Goal: Task Accomplishment & Management: Complete application form

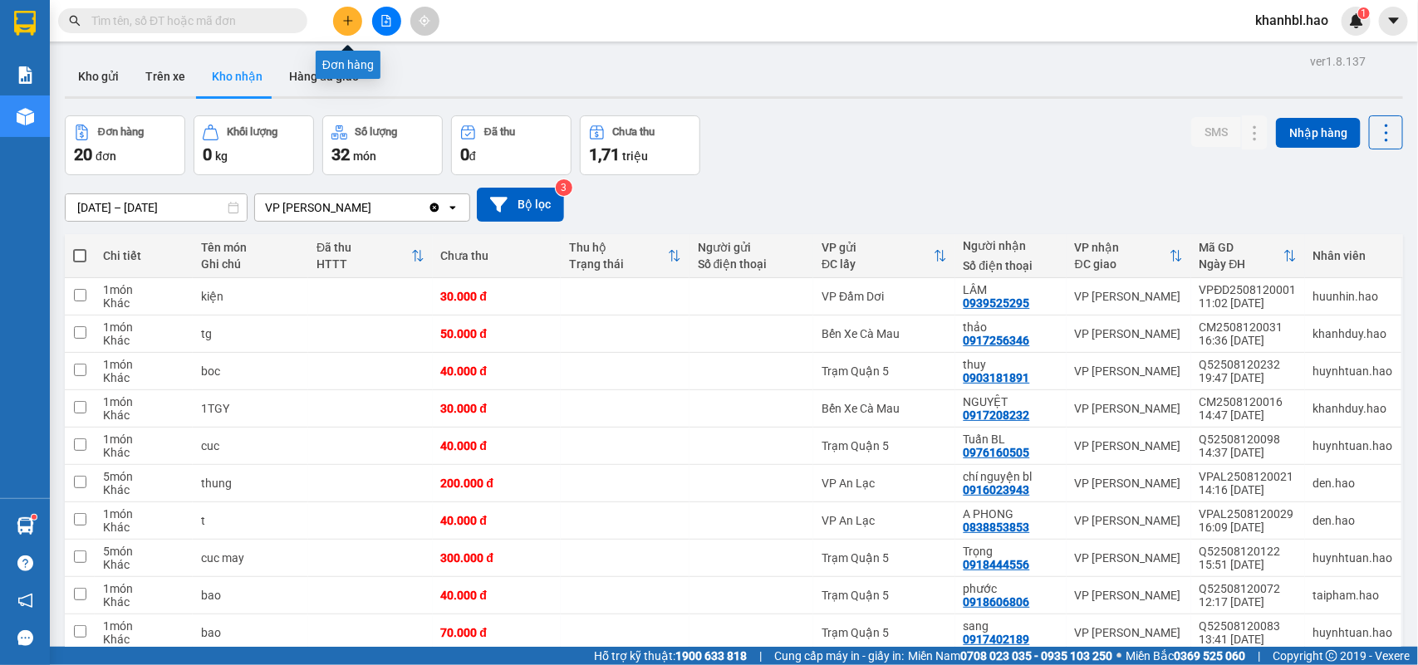
click at [346, 21] on icon "plus" at bounding box center [347, 20] width 9 height 1
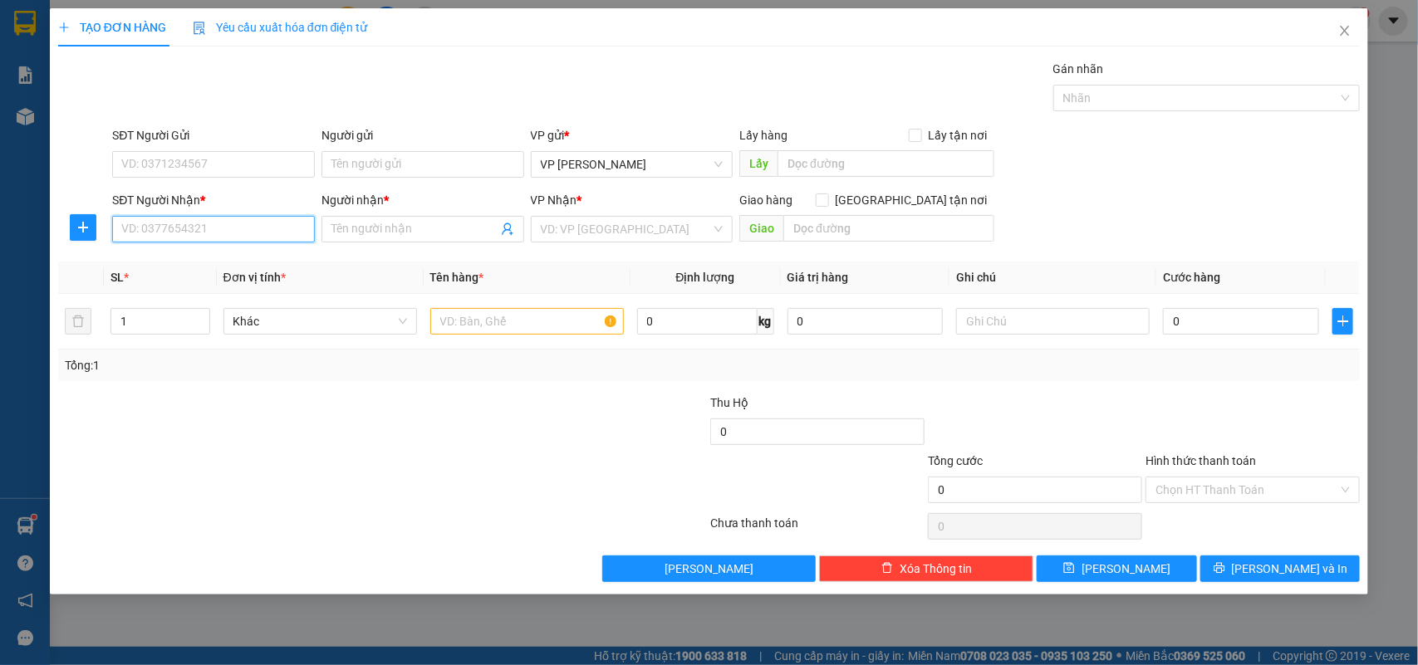
click at [175, 218] on input "SĐT Người Nhận *" at bounding box center [213, 229] width 203 height 27
click at [242, 227] on input "SĐT Người Nhận *" at bounding box center [213, 229] width 203 height 27
click at [146, 228] on input "0818522996" at bounding box center [213, 229] width 203 height 27
drag, startPoint x: 164, startPoint y: 227, endPoint x: 231, endPoint y: 241, distance: 67.9
click at [166, 227] on input "08181522996" at bounding box center [213, 229] width 203 height 27
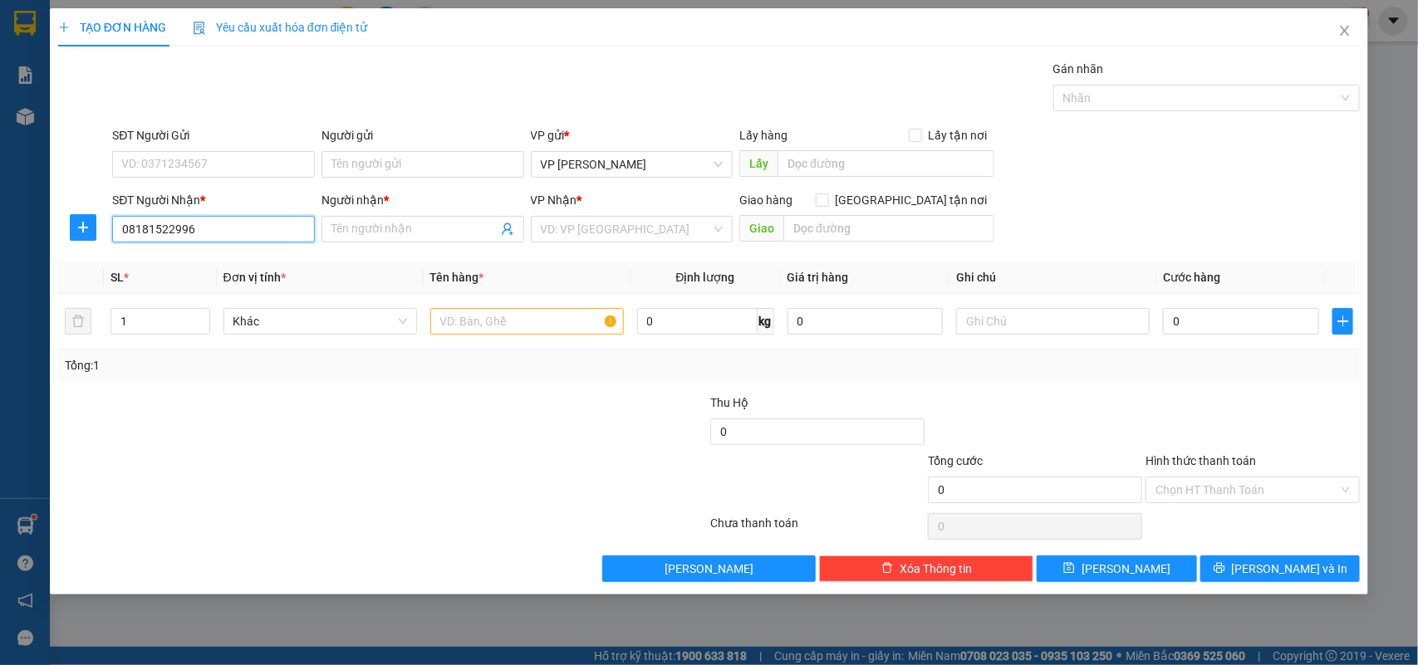
type input "0818152996"
click at [174, 262] on div "0818152996 - NGAN" at bounding box center [213, 263] width 183 height 18
type input "NGAN"
type input "40.000"
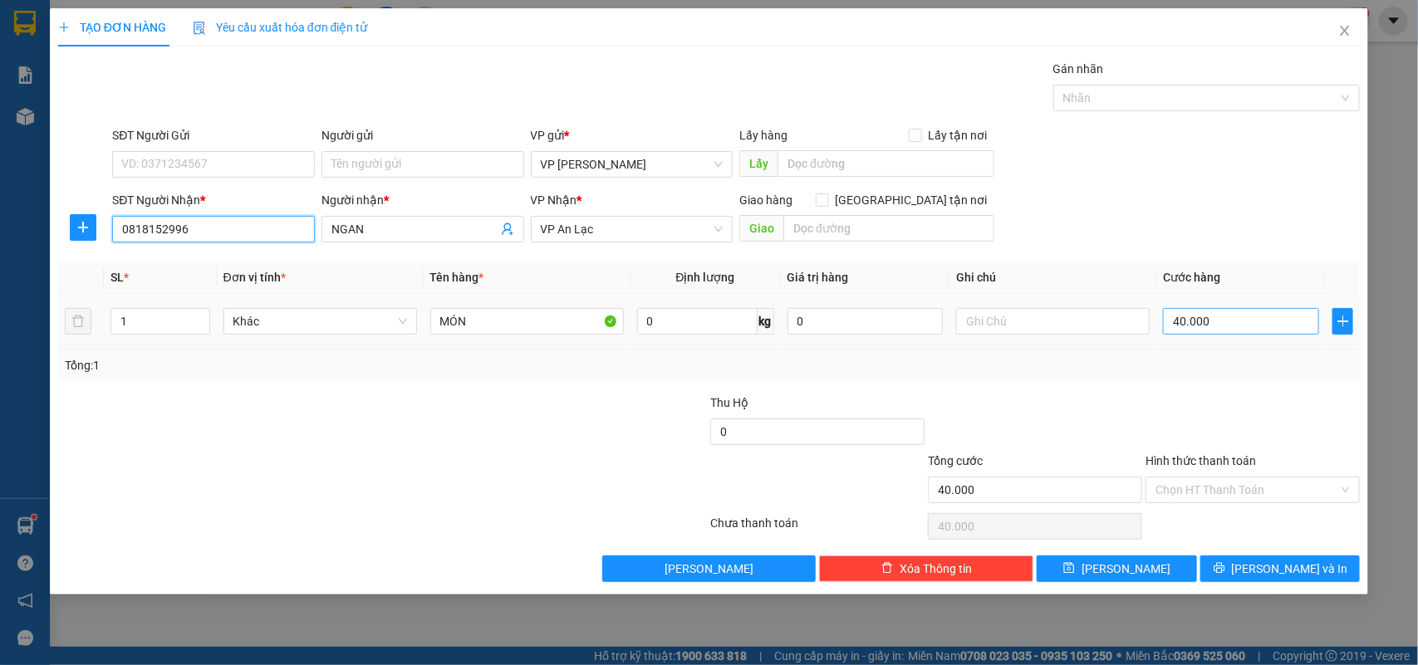
type input "0818152996"
click at [1238, 332] on input "40.000" at bounding box center [1241, 321] width 156 height 27
type input "0"
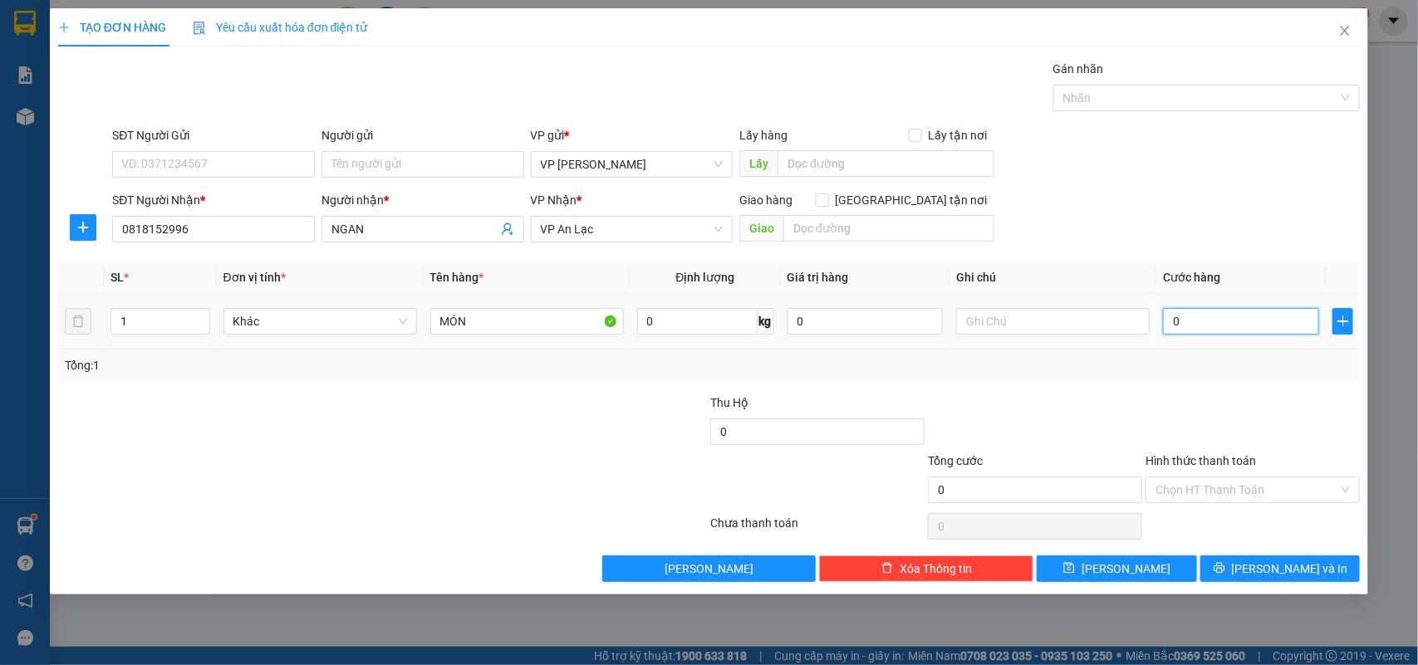
type input "3"
type input "0.030"
type input "30"
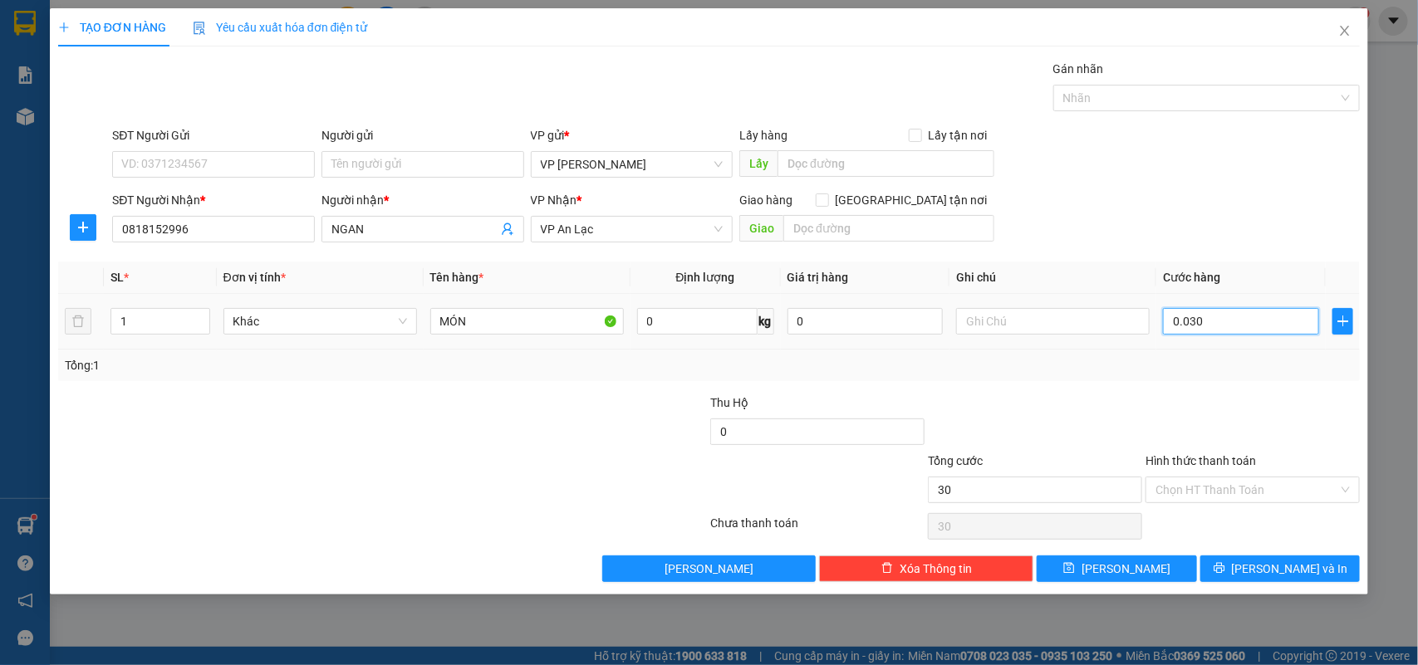
type input "3"
type input "0"
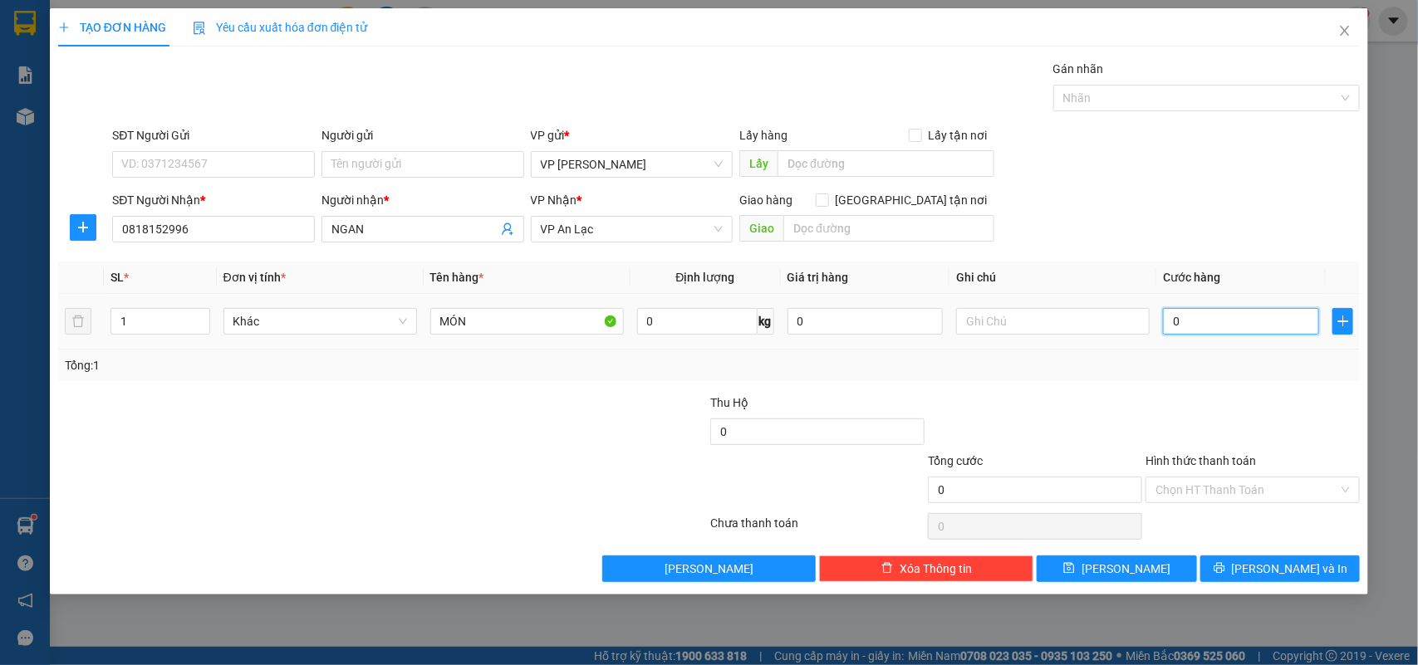
type input "005"
type input "5"
type input "0.050"
type input "50"
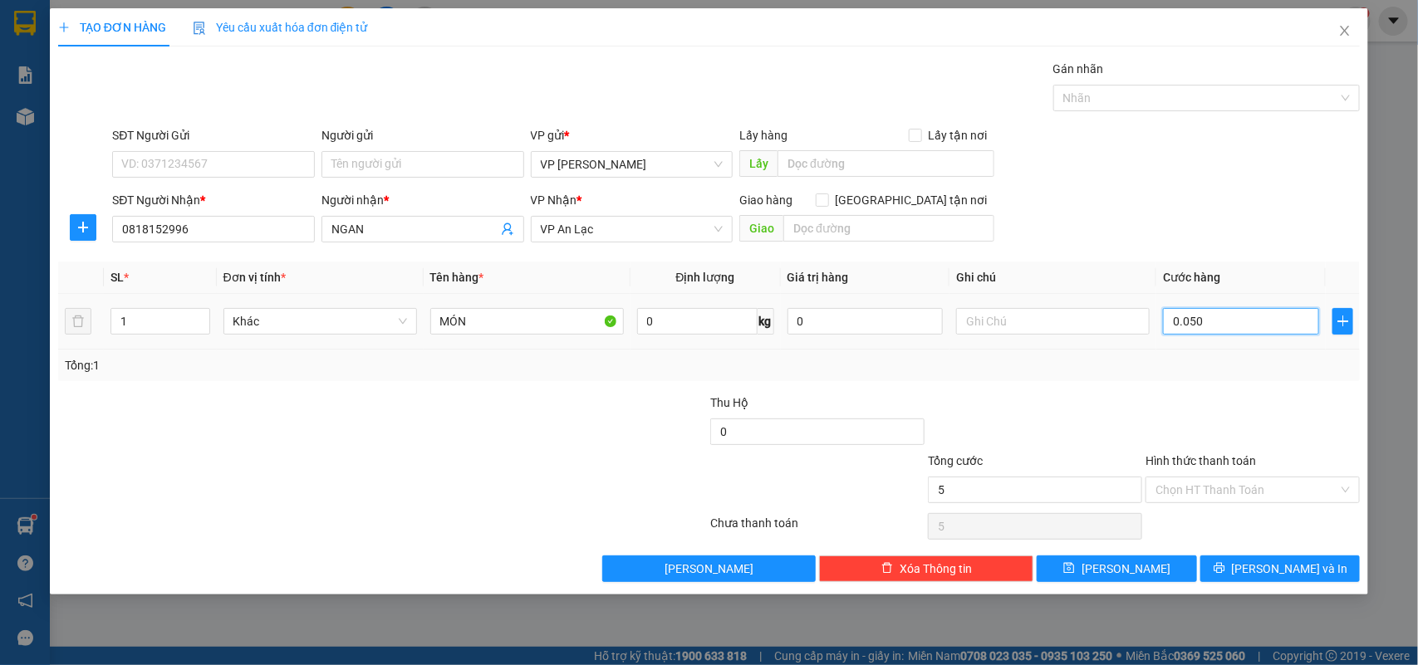
type input "50"
type input "0.050"
click at [1234, 487] on input "Hình thức thanh toán" at bounding box center [1246, 490] width 183 height 25
type input "50.000"
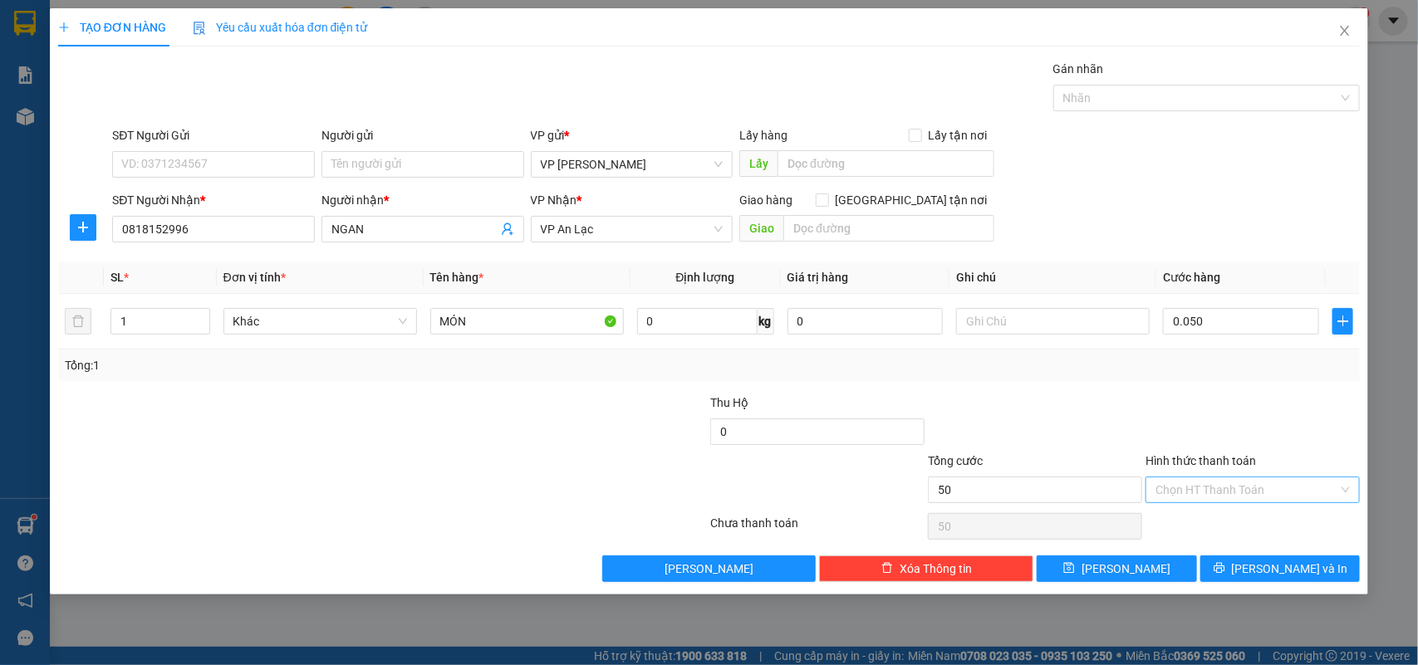
type input "50.000"
click at [1207, 524] on div "Tại văn phòng" at bounding box center [1253, 525] width 194 height 18
type input "0"
click at [1279, 569] on span "[PERSON_NAME] và In" at bounding box center [1290, 569] width 116 height 18
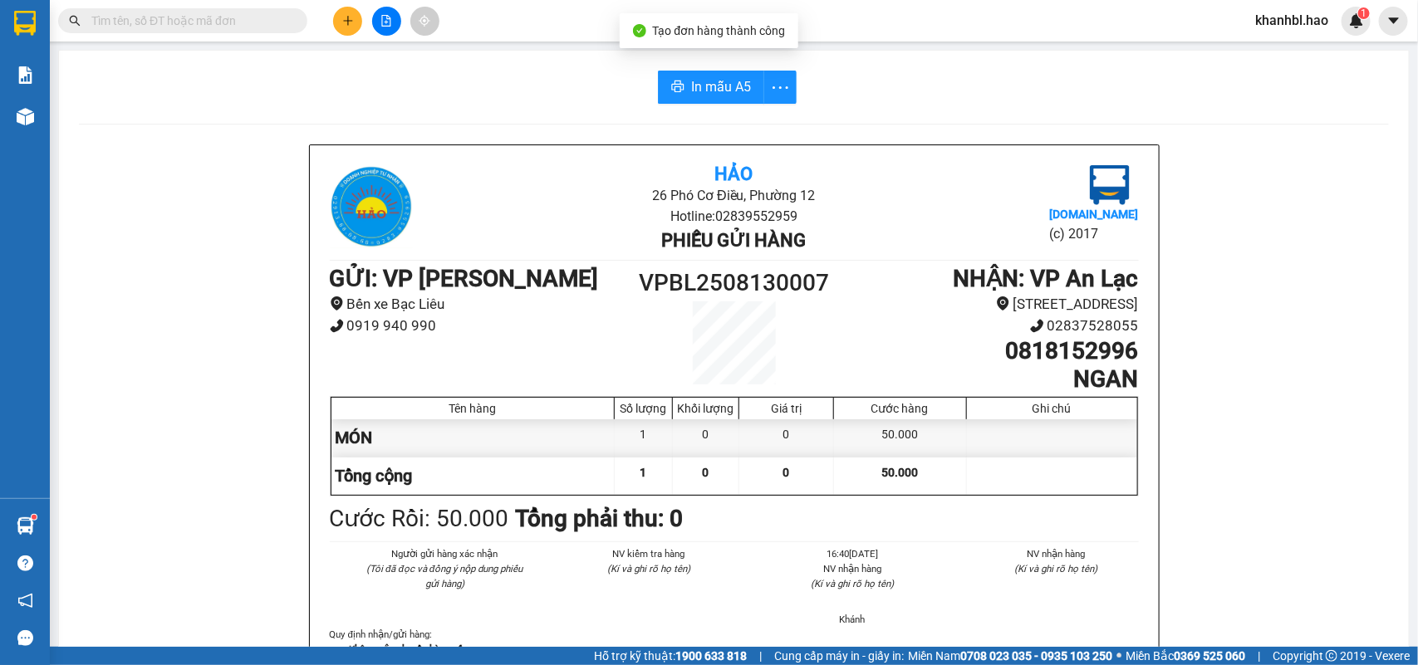
click at [711, 97] on span "In mẫu A5" at bounding box center [721, 86] width 60 height 21
click at [339, 23] on button at bounding box center [347, 21] width 29 height 29
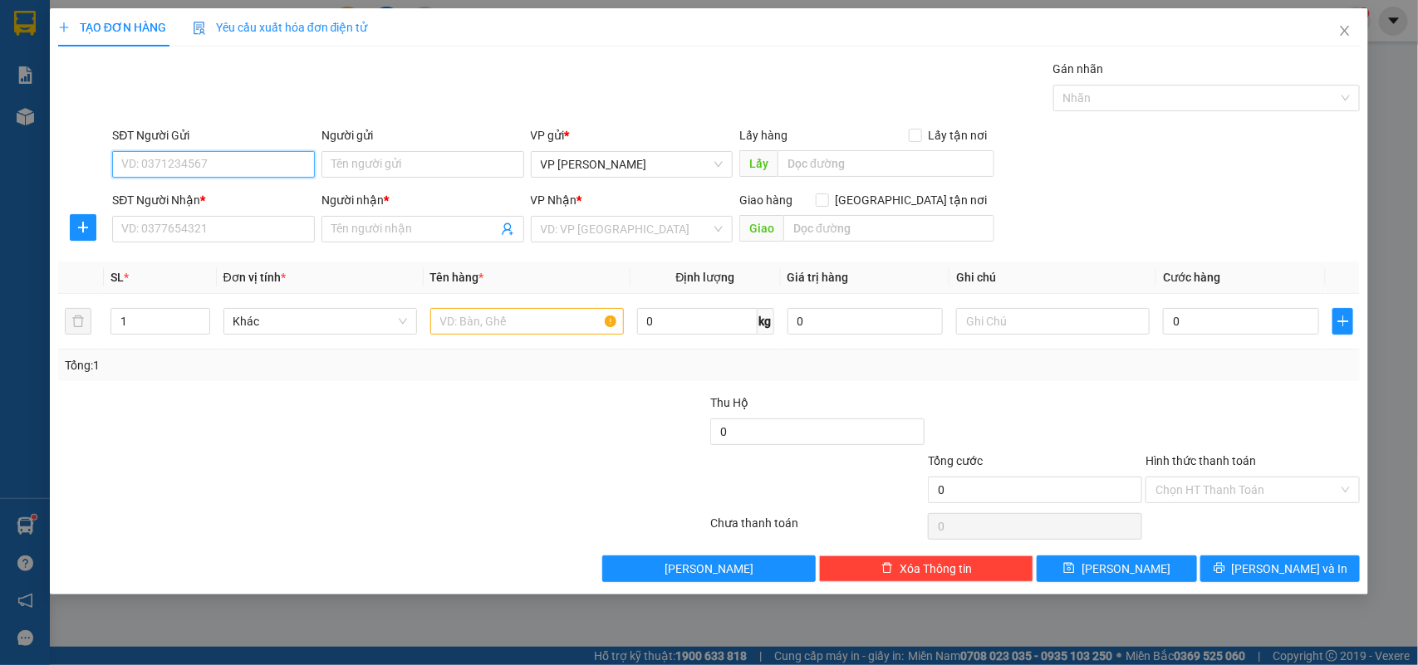
click at [208, 159] on input "SĐT Người Gửi" at bounding box center [213, 164] width 203 height 27
click at [177, 227] on input "SĐT Người Nhận *" at bounding box center [213, 229] width 203 height 27
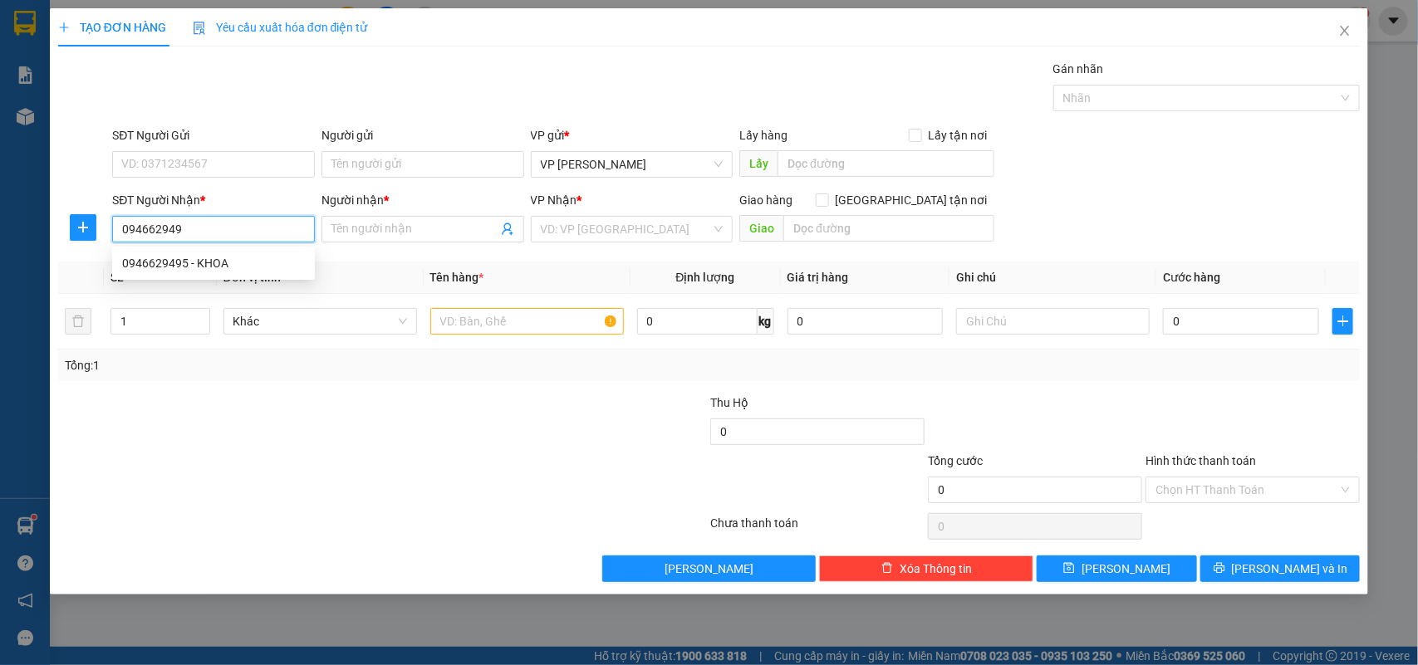
type input "0946629495"
click at [196, 266] on div "0946629495 - KHOA" at bounding box center [213, 263] width 183 height 18
type input "KHOA"
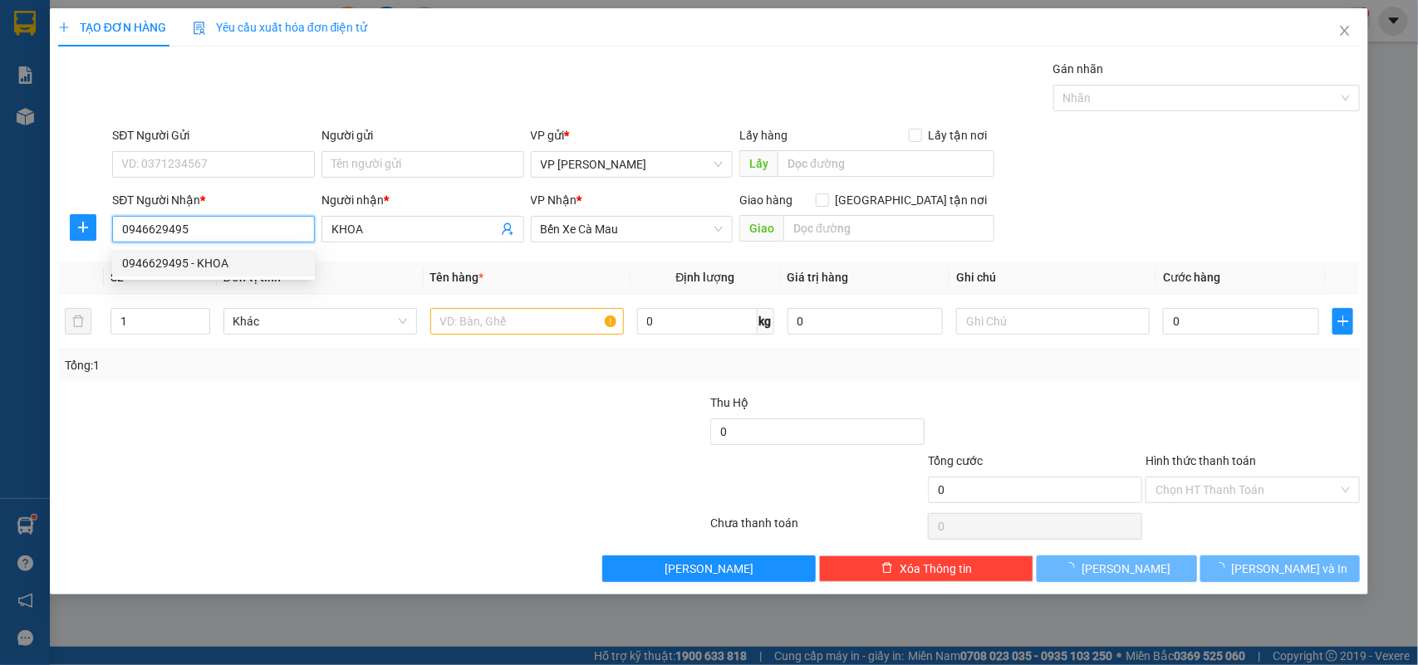
type input "30.000"
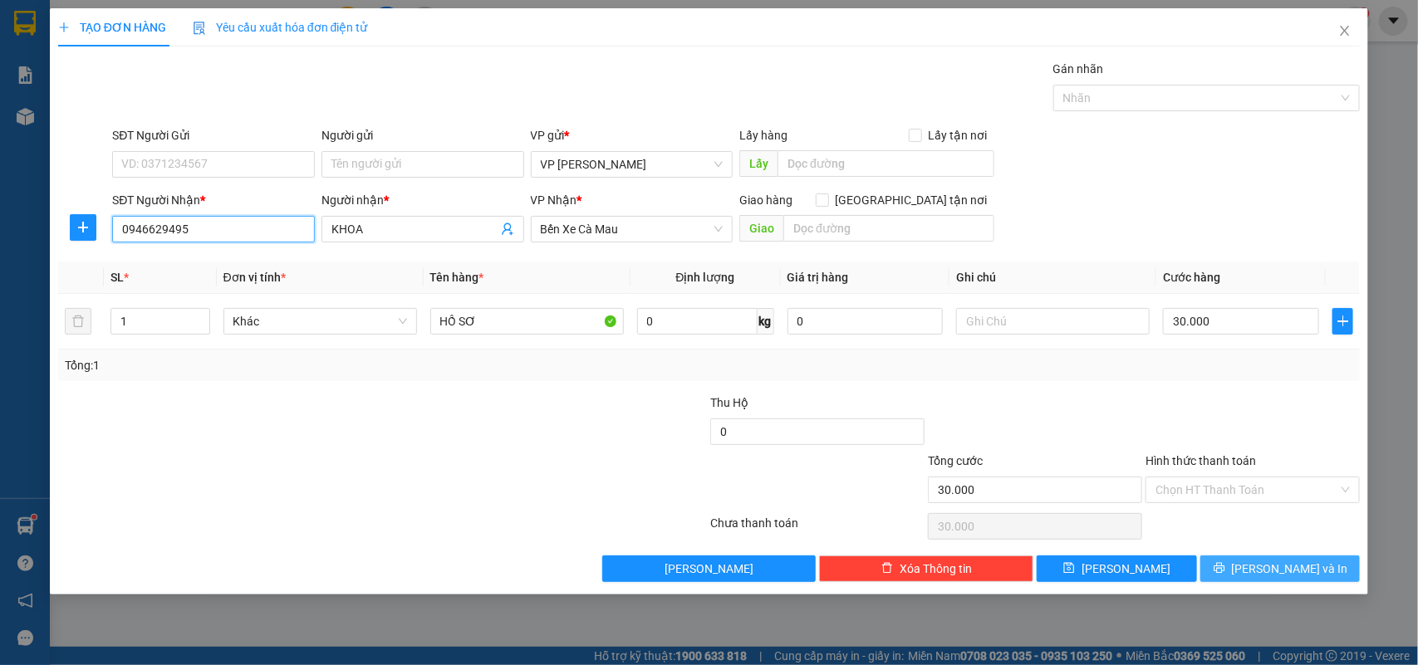
type input "0946629495"
click at [1276, 562] on span "[PERSON_NAME] và In" at bounding box center [1290, 569] width 116 height 18
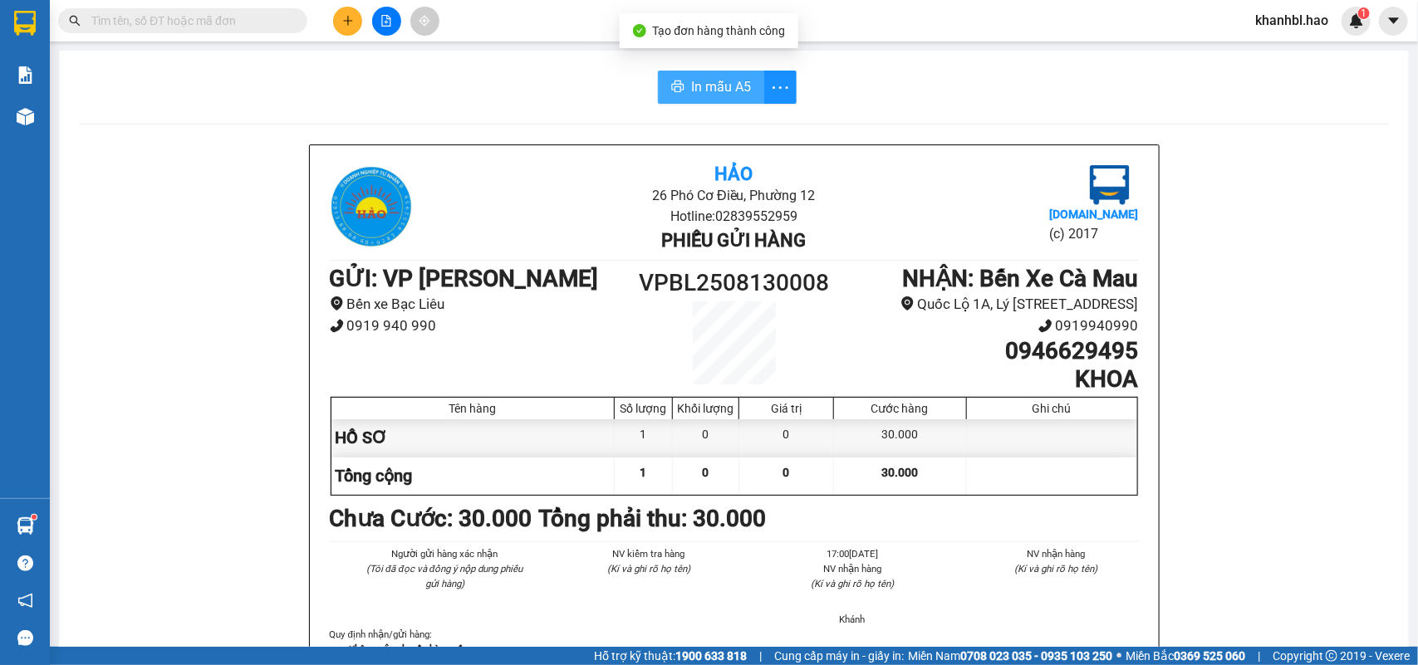
click at [714, 89] on span "In mẫu A5" at bounding box center [721, 86] width 60 height 21
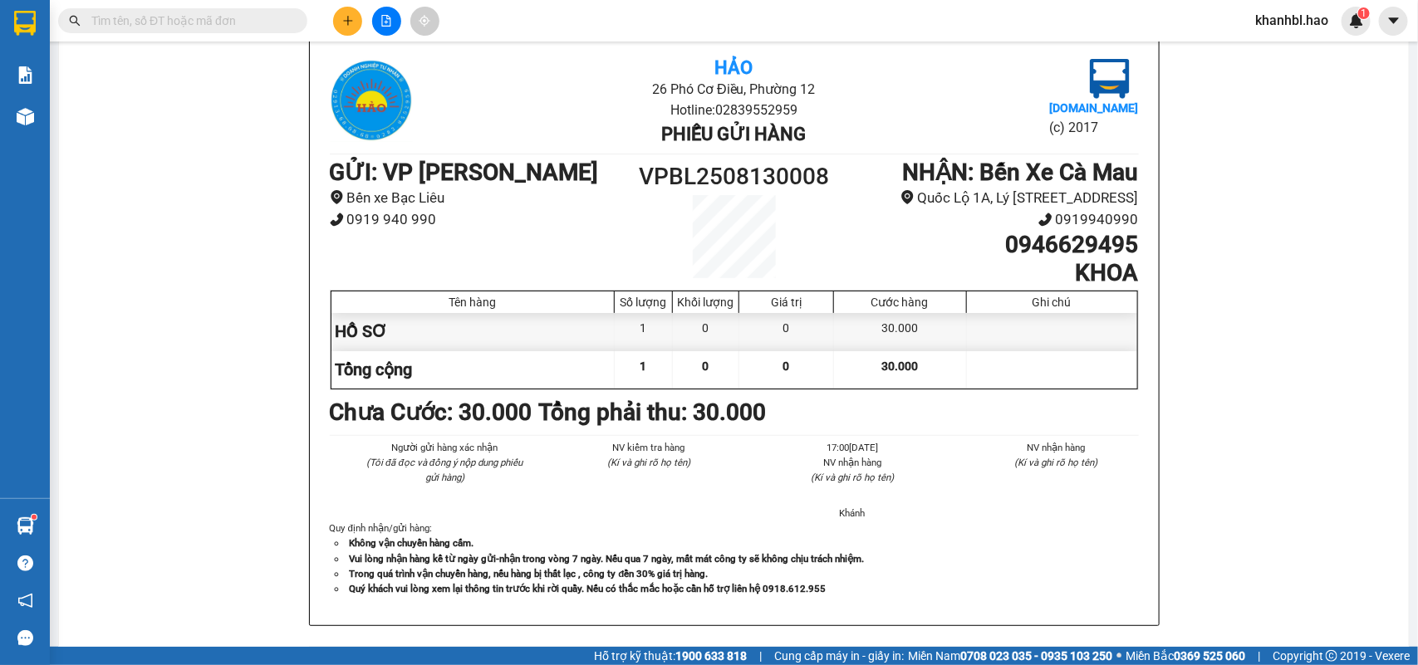
scroll to position [208, 0]
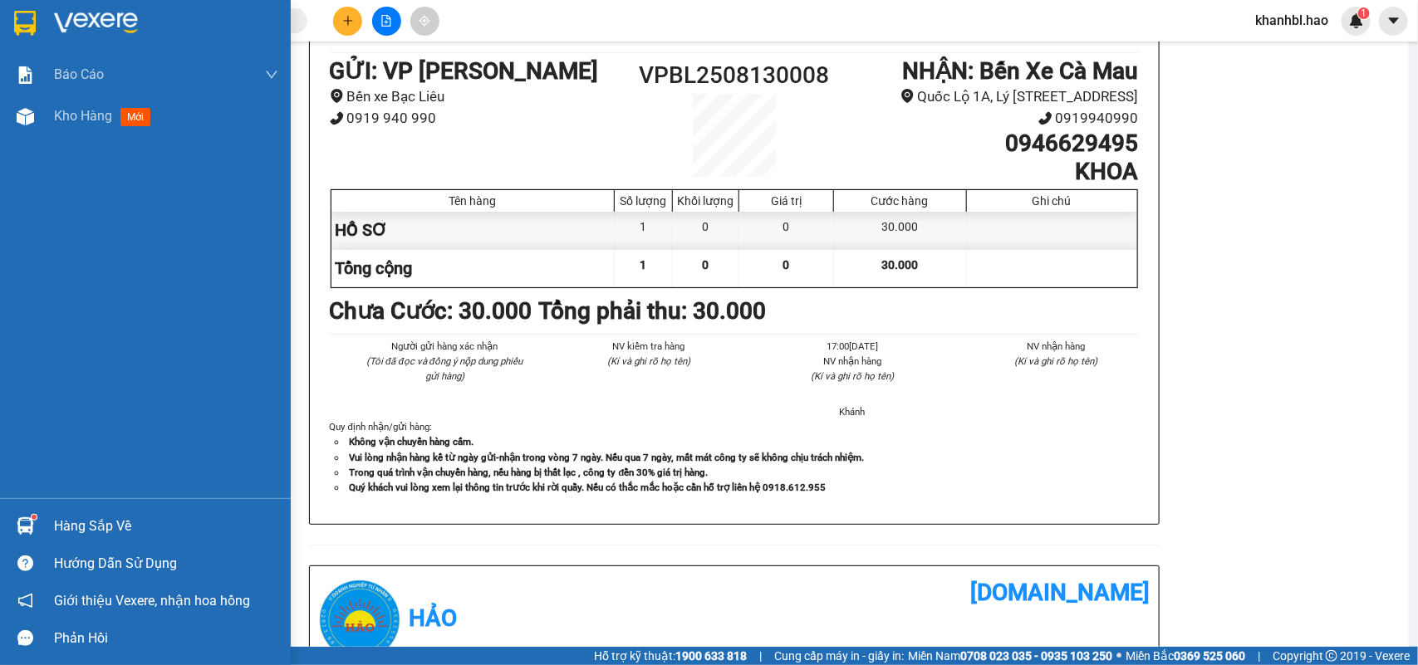
click at [22, 17] on img at bounding box center [25, 23] width 22 height 25
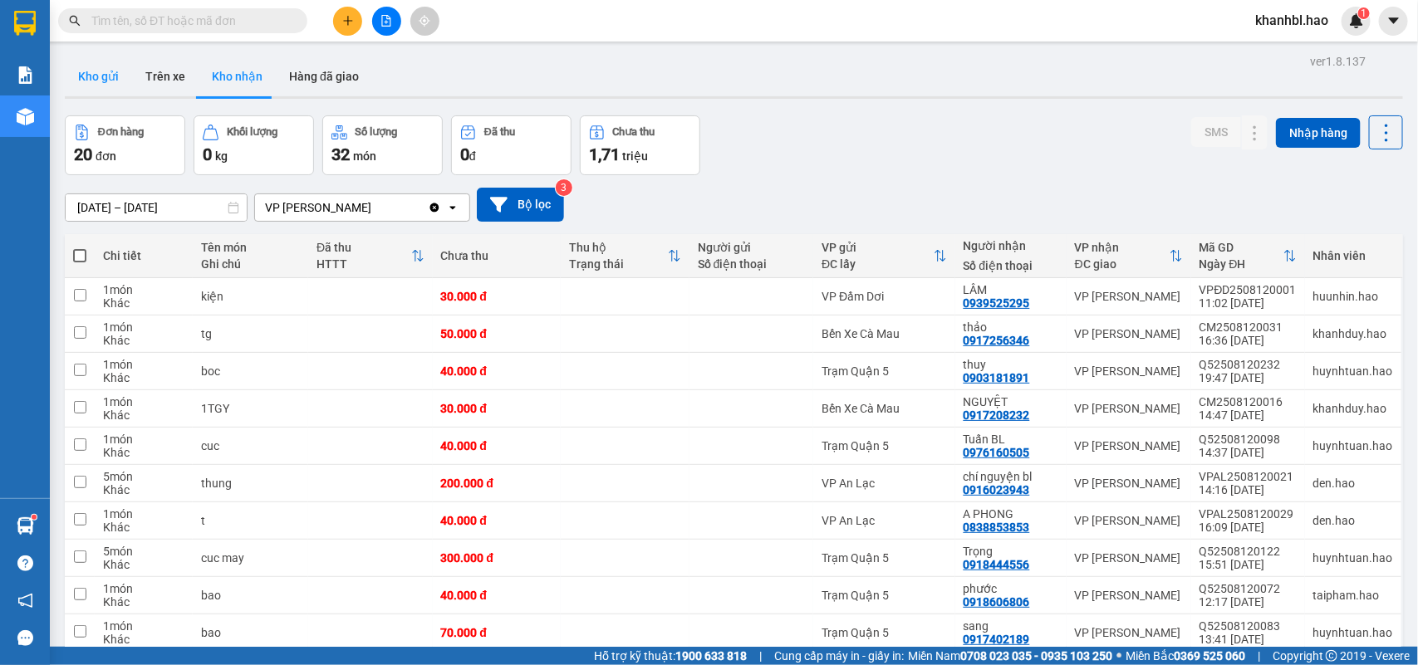
click at [112, 72] on button "Kho gửi" at bounding box center [98, 76] width 67 height 40
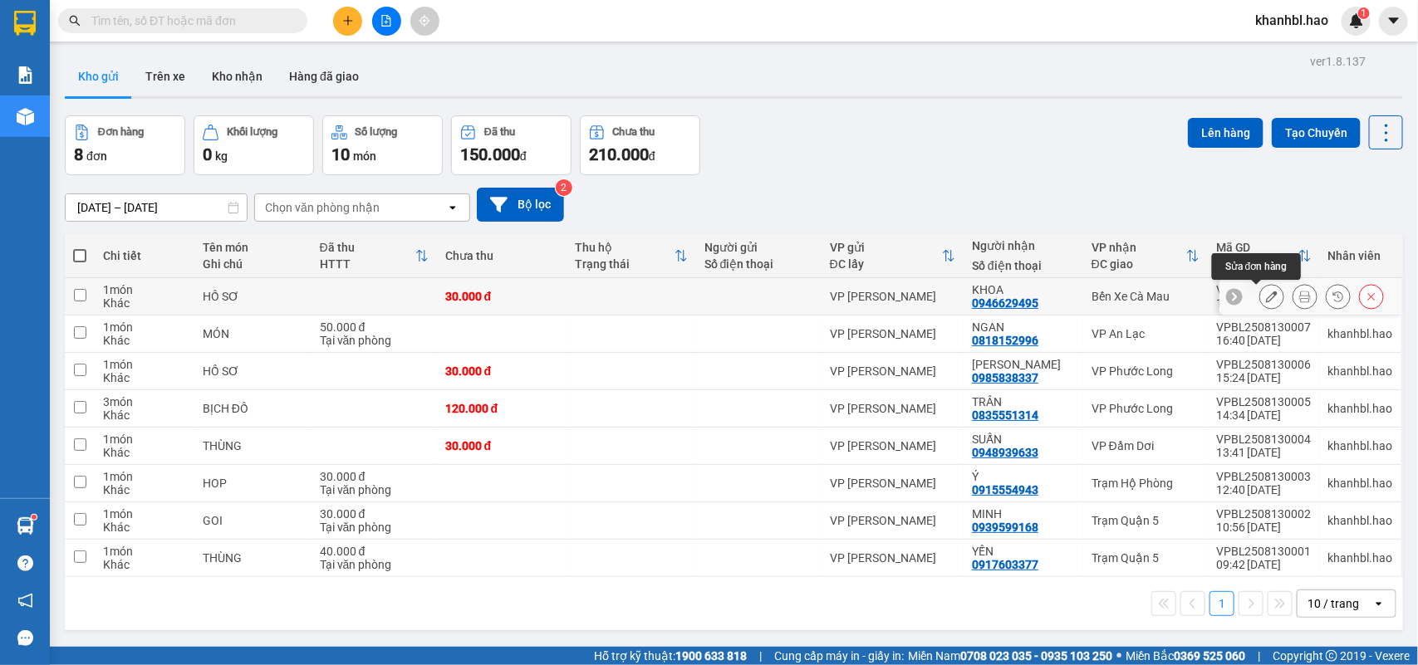
click at [1266, 301] on icon at bounding box center [1272, 297] width 12 height 12
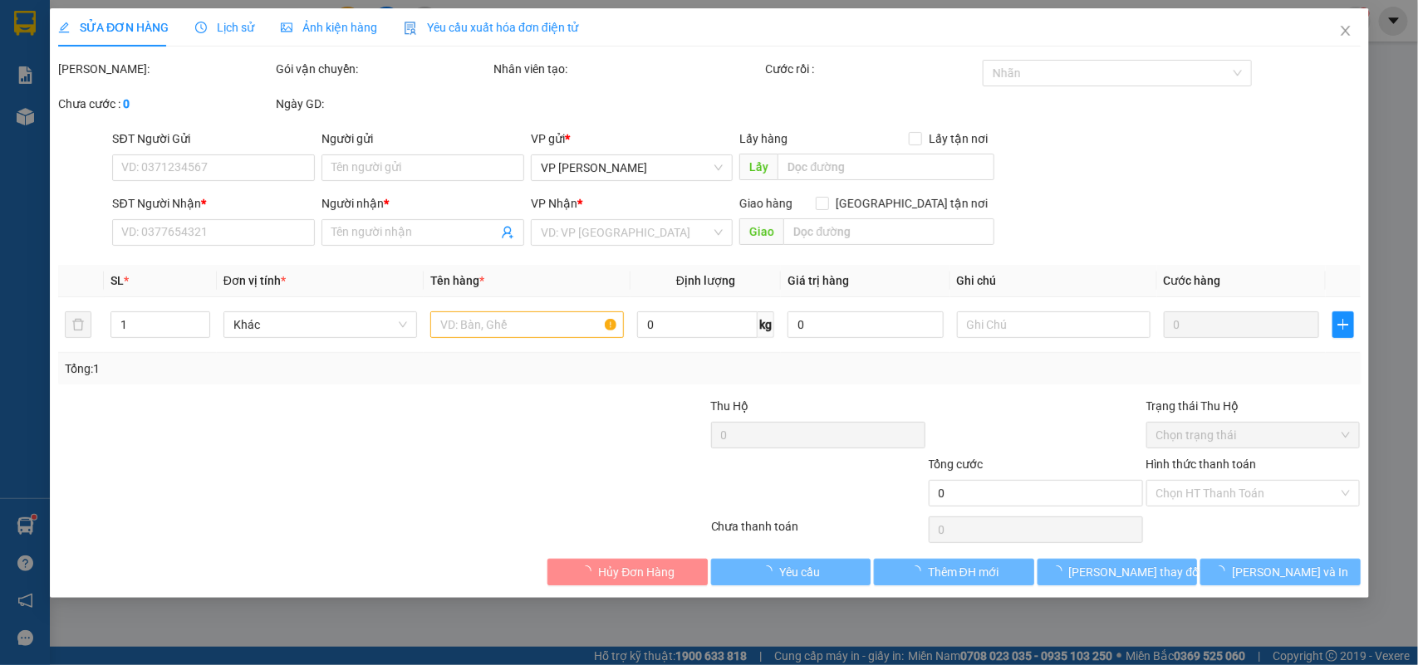
type input "0946629495"
type input "KHOA"
type input "30.000"
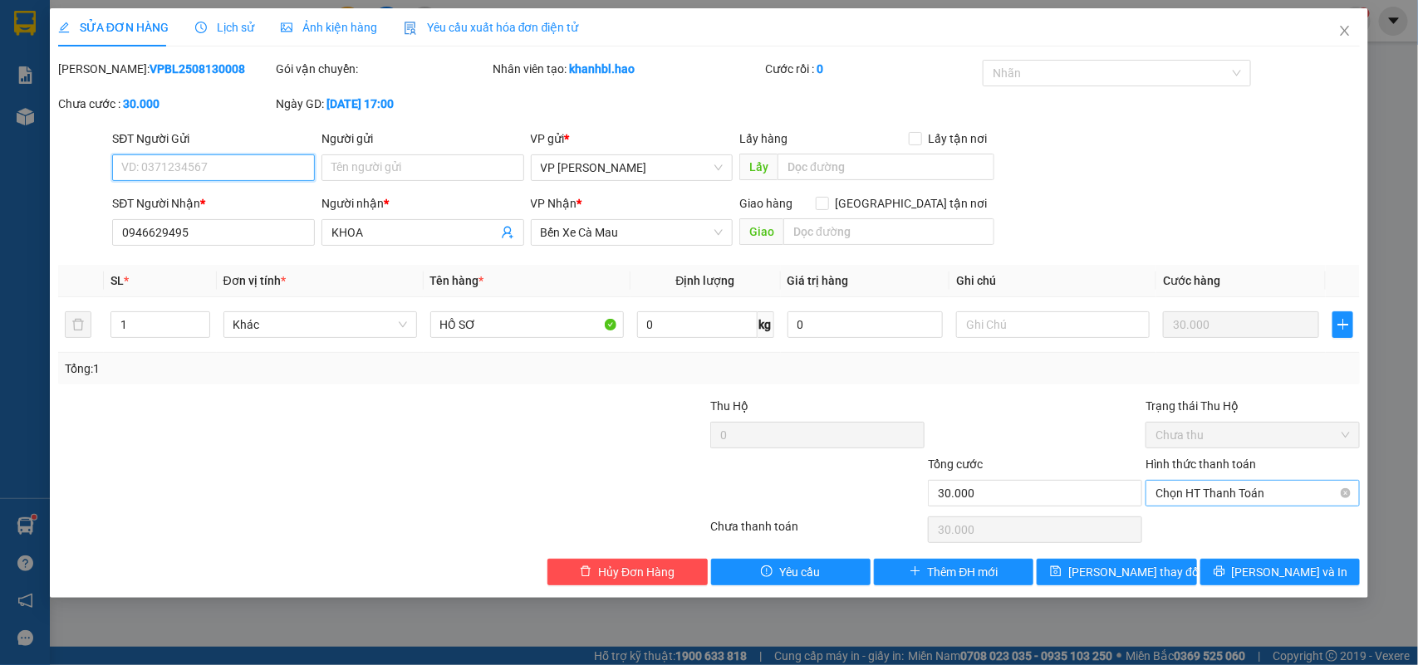
click at [1248, 491] on span "Chọn HT Thanh Toán" at bounding box center [1252, 493] width 194 height 25
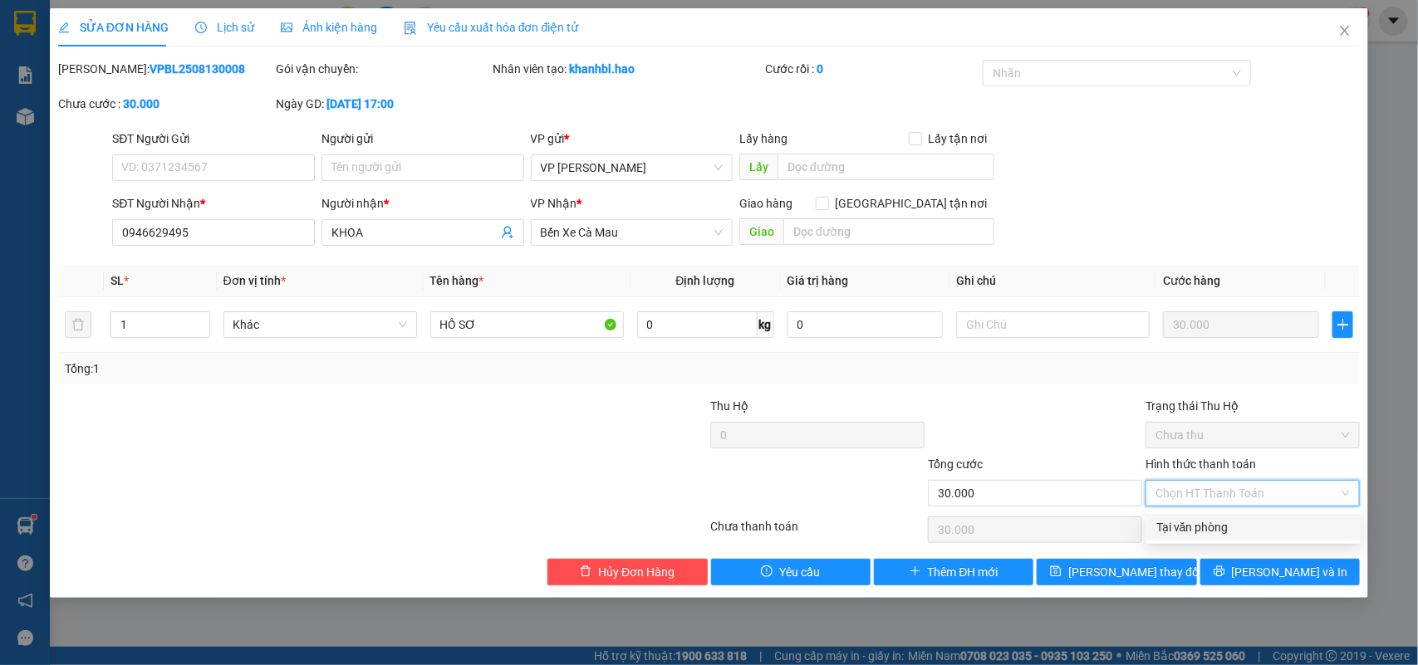
click at [1197, 523] on div "Tại văn phòng" at bounding box center [1253, 527] width 194 height 18
type input "0"
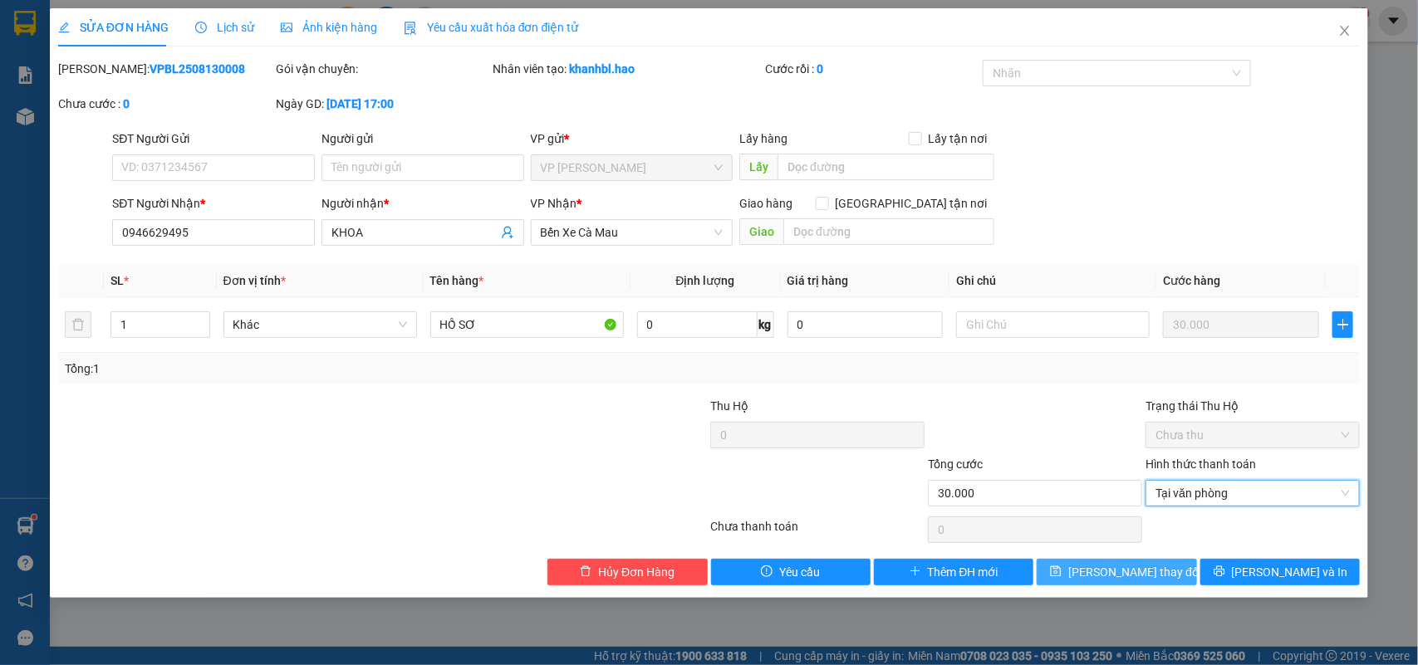
click at [1106, 575] on span "[PERSON_NAME] thay đổi" at bounding box center [1134, 572] width 133 height 18
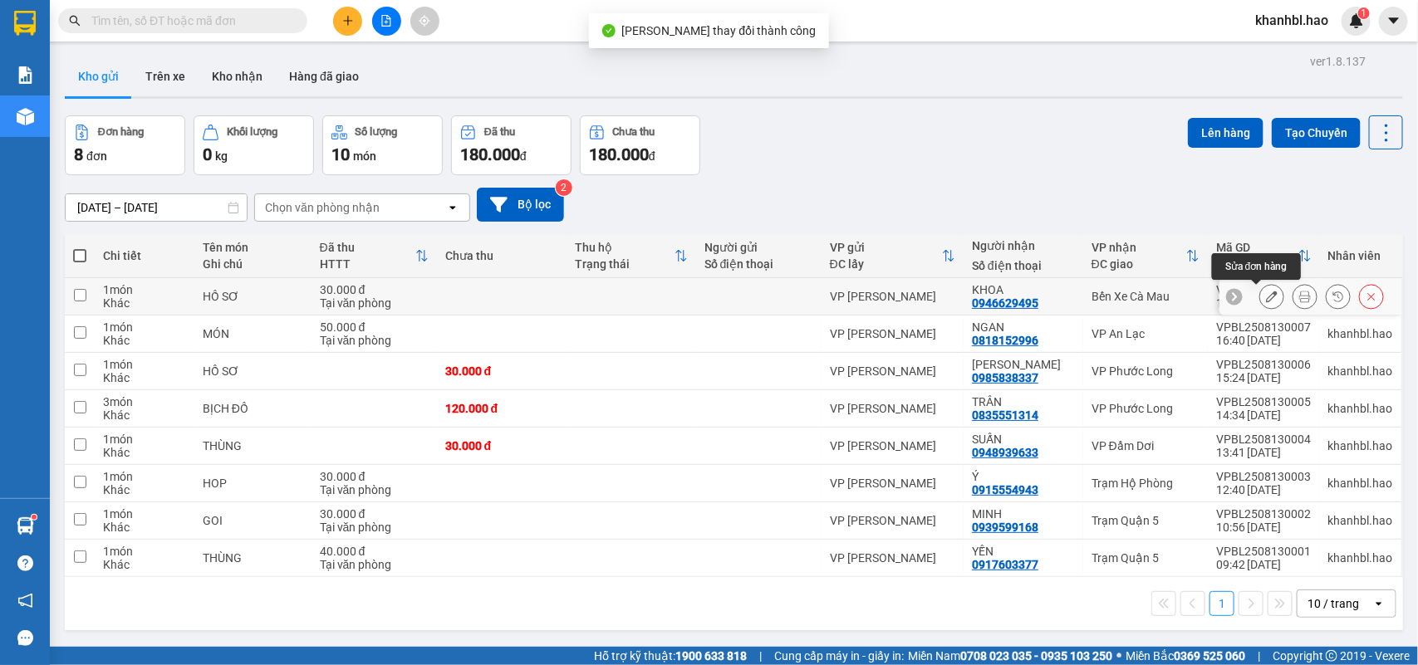
click at [1260, 305] on button at bounding box center [1271, 296] width 23 height 29
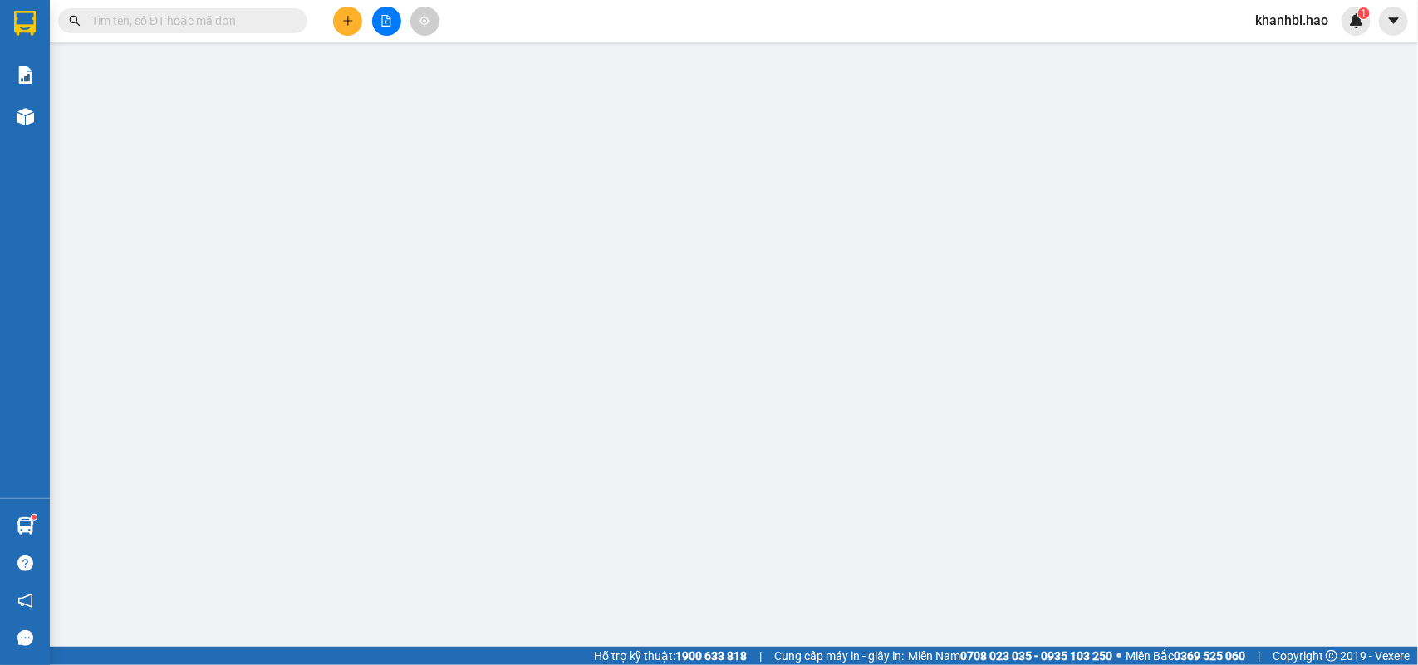
type input "0946629495"
type input "KHOA"
type input "30.000"
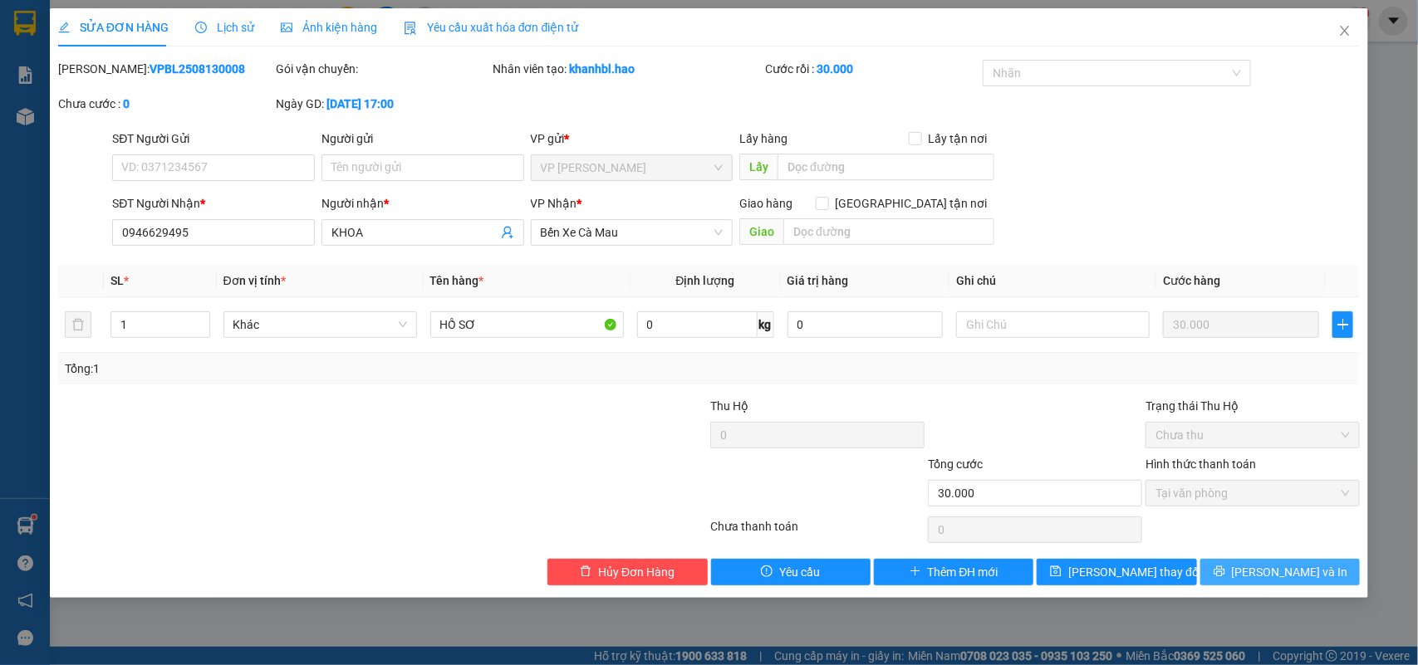
click at [1292, 574] on span "[PERSON_NAME] và In" at bounding box center [1290, 572] width 116 height 18
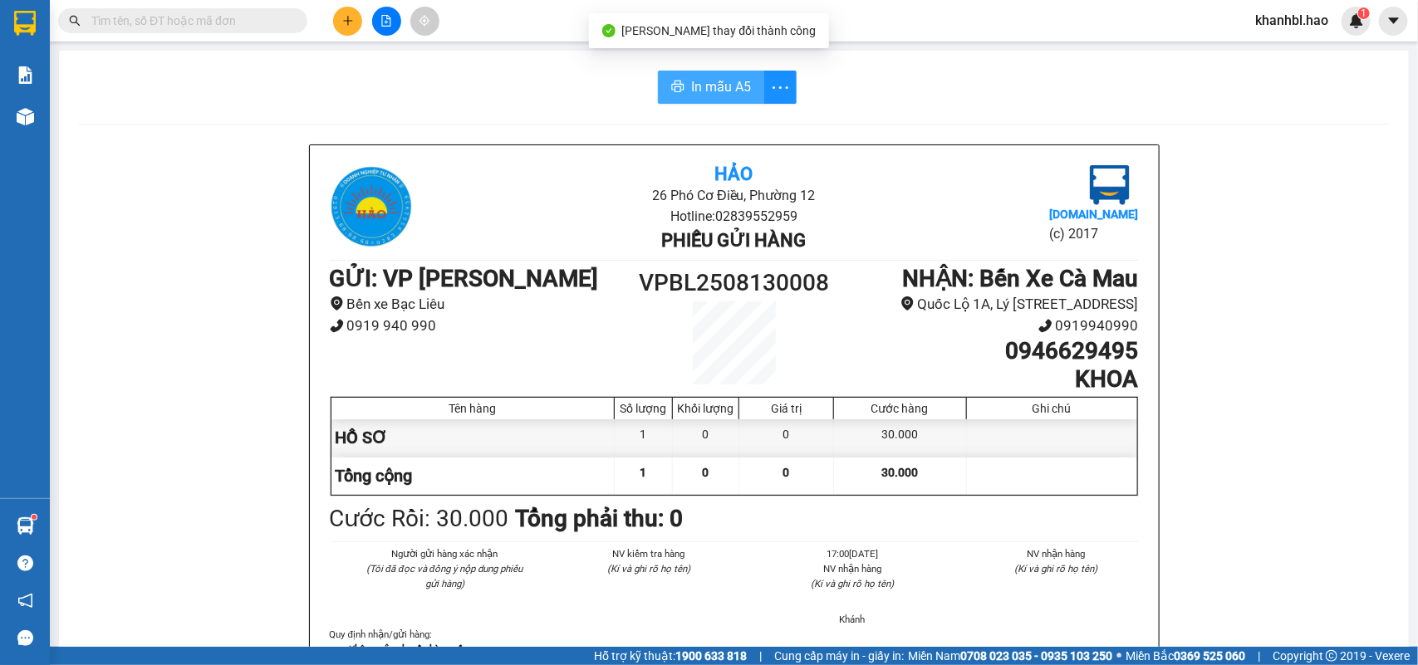
click at [699, 83] on span "In mẫu A5" at bounding box center [721, 86] width 60 height 21
